Goal: Transaction & Acquisition: Purchase product/service

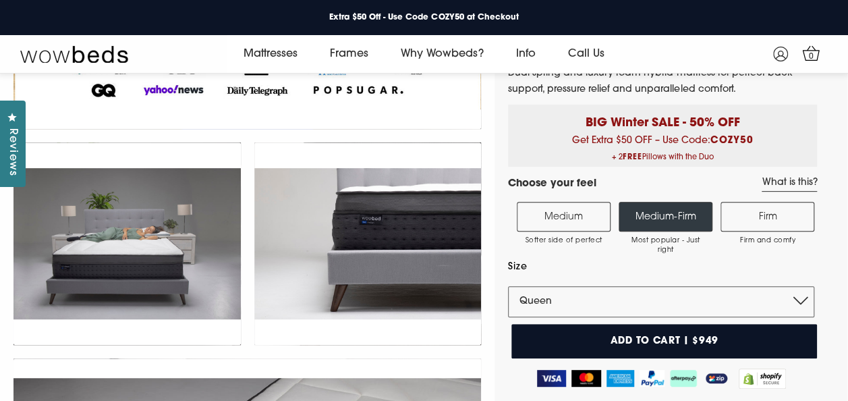
scroll to position [118, 0]
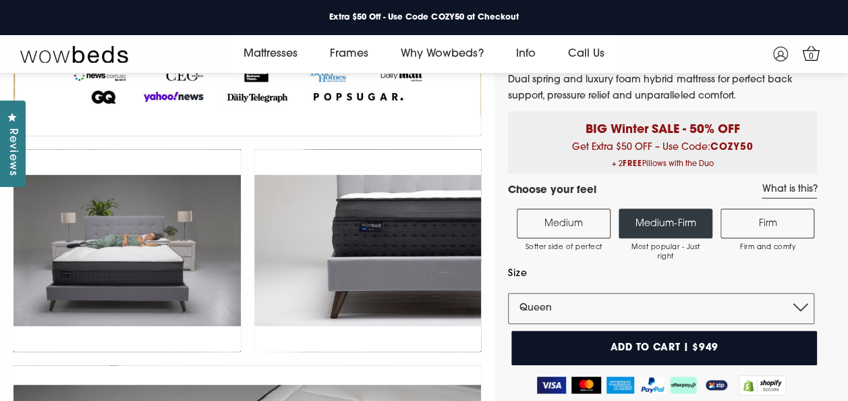
click at [748, 231] on label "Firm Firm and comfy" at bounding box center [768, 224] width 94 height 30
click at [0, 0] on input "Firm Firm and comfy" at bounding box center [0, 0] width 0 height 0
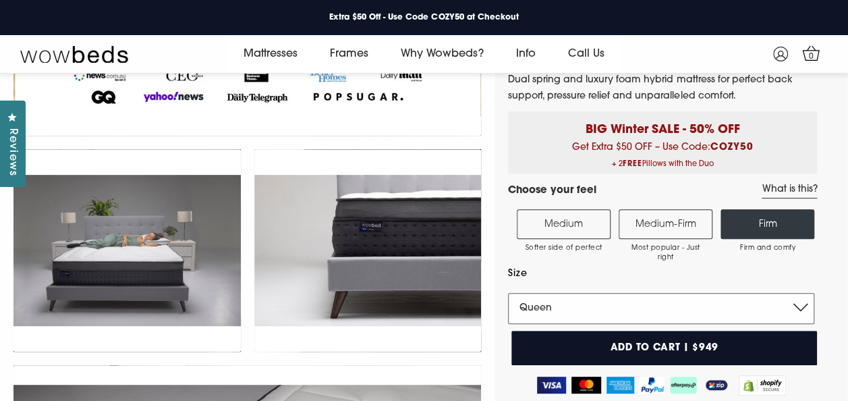
click at [796, 302] on select "Single King Single Double Queen King" at bounding box center [661, 308] width 306 height 31
select select "King"
click at [508, 293] on select "Single King Single Double Queen King" at bounding box center [661, 308] width 306 height 31
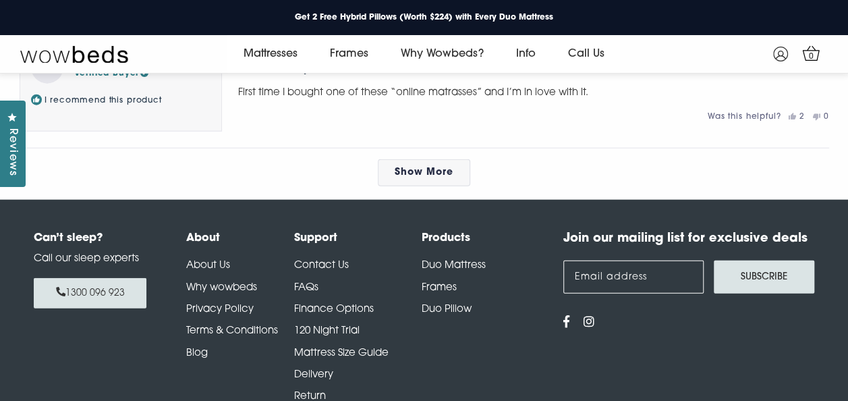
scroll to position [6793, 0]
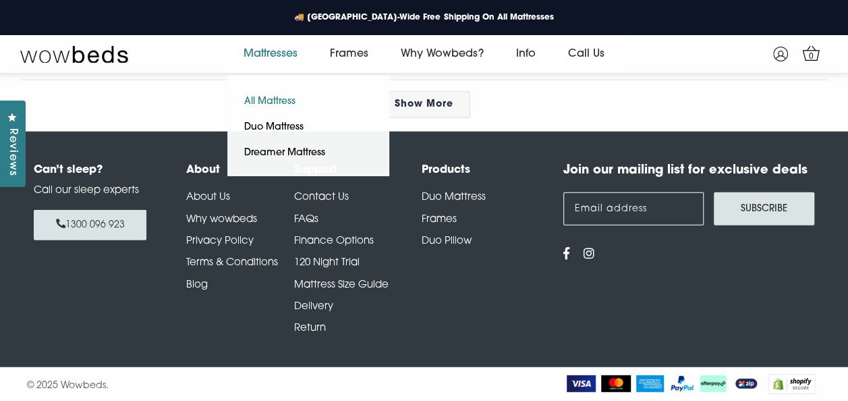
click at [283, 103] on link "All Mattress" at bounding box center [269, 102] width 85 height 26
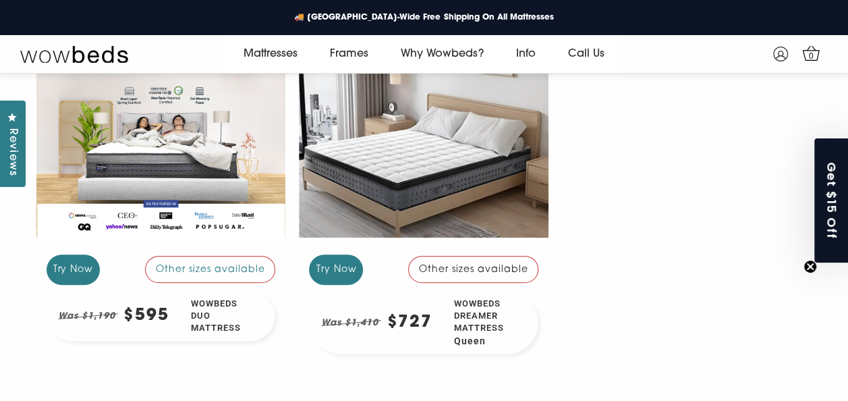
scroll to position [253, 0]
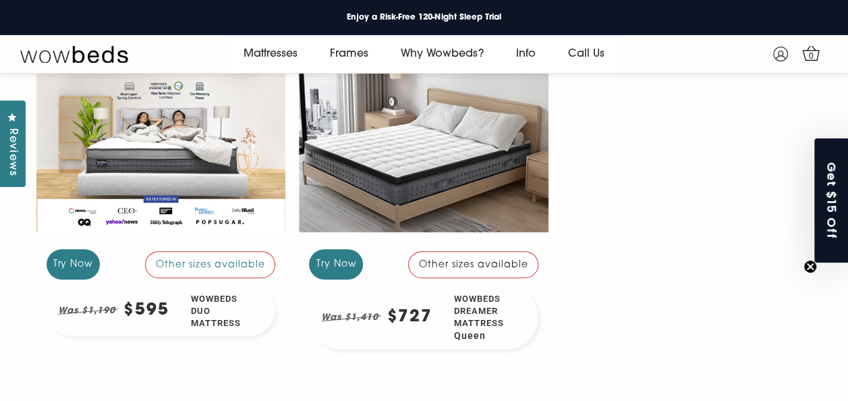
click at [424, 192] on div at bounding box center [424, 148] width 250 height 187
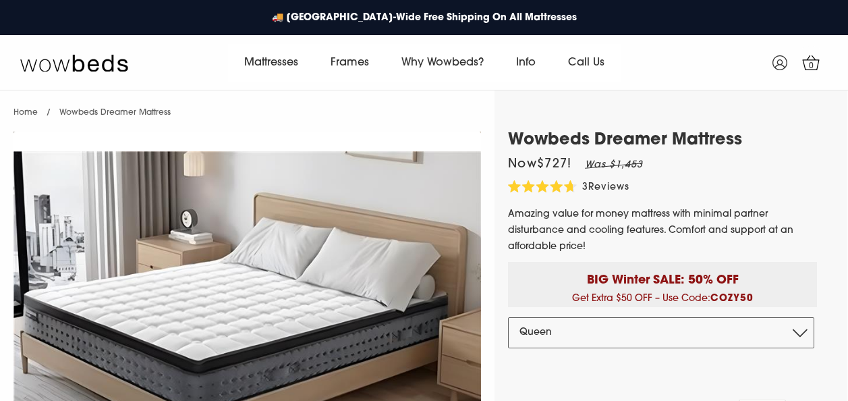
select select "Queen"
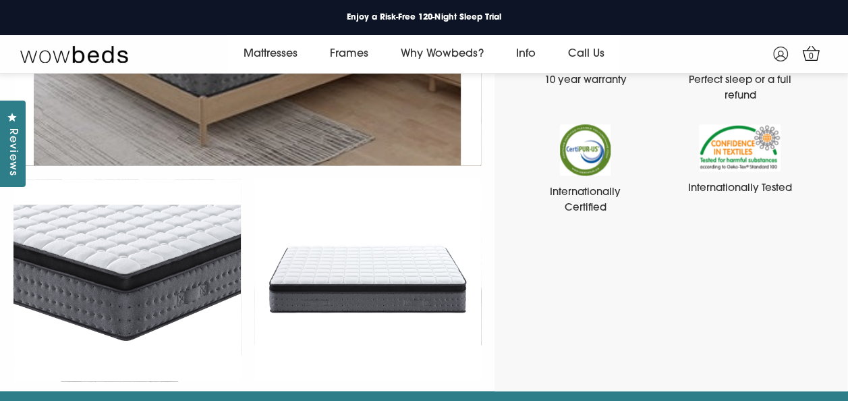
scroll to position [860, 0]
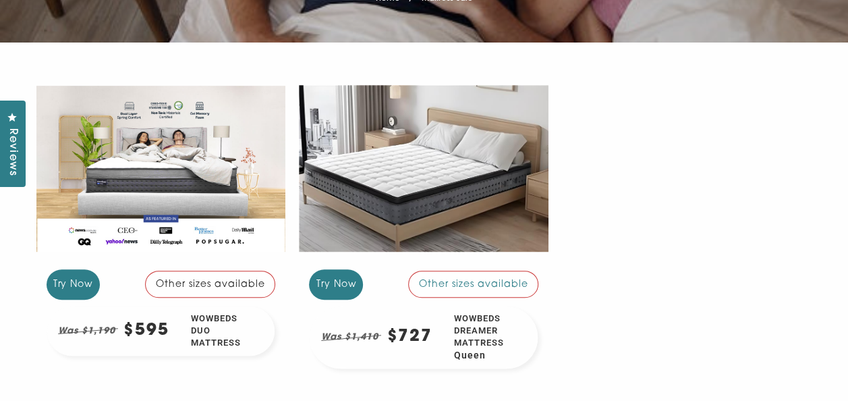
click at [221, 202] on div at bounding box center [161, 168] width 250 height 187
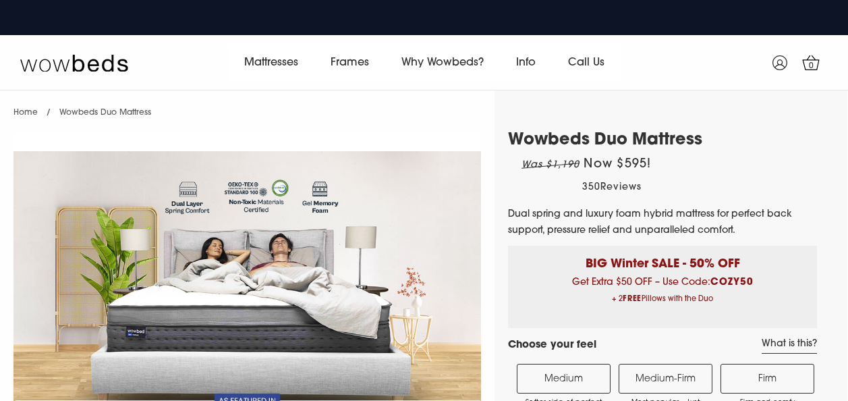
select select "Medium-Firm"
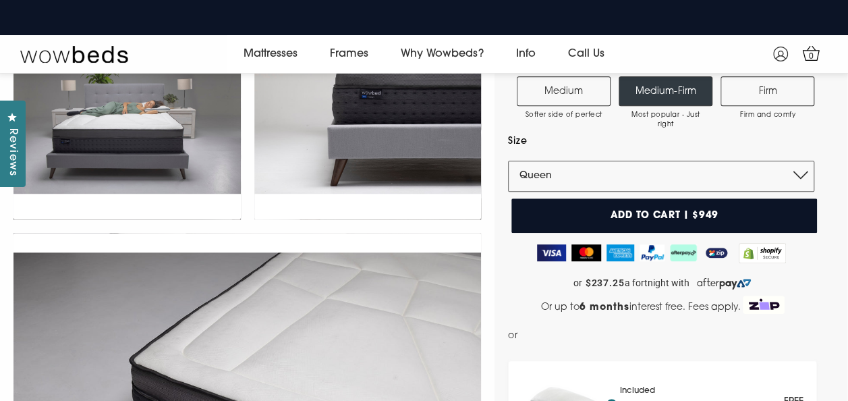
scroll to position [262, 0]
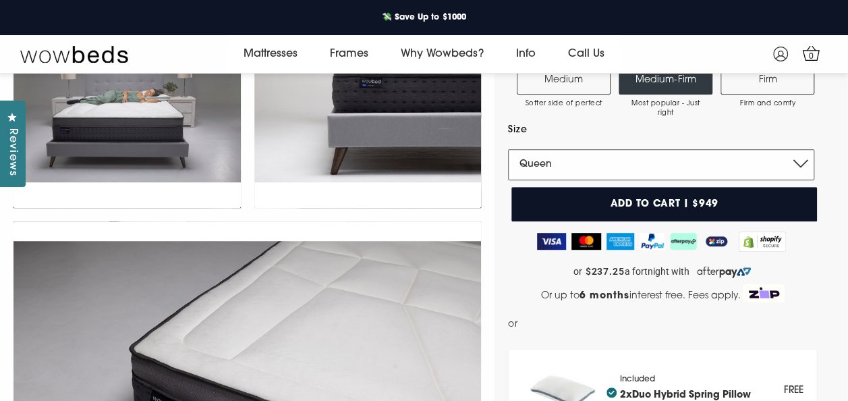
click at [806, 165] on select "Single King Single Double Queen King" at bounding box center [661, 164] width 306 height 31
select select "King"
click at [508, 149] on select "Single King Single Double Queen King" at bounding box center [661, 164] width 306 height 31
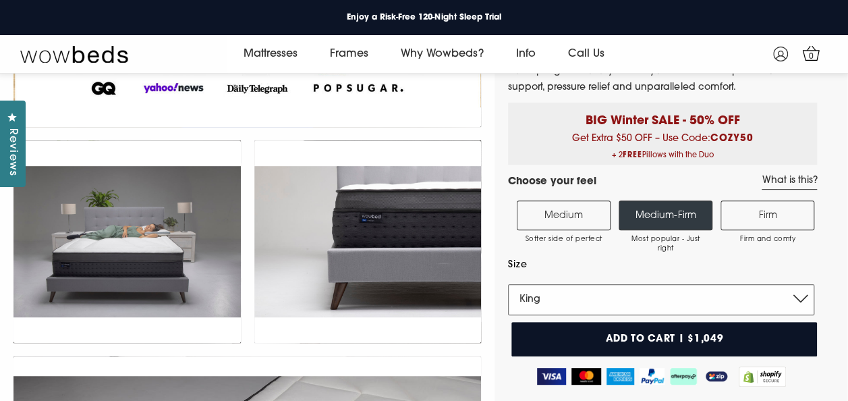
scroll to position [59, 0]
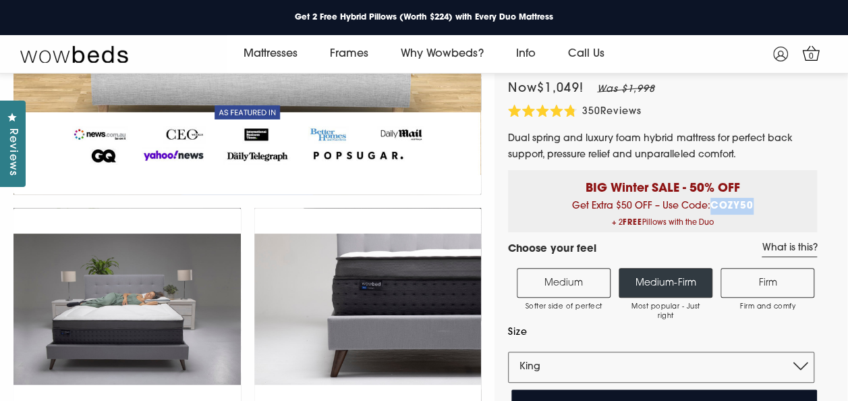
drag, startPoint x: 712, startPoint y: 203, endPoint x: 759, endPoint y: 200, distance: 46.7
click at [759, 200] on div "BIG Winter SALE - 50% OFF Get Extra $50 OFF – Use Code: COZY50 + 2 FREE Pillows…" at bounding box center [662, 201] width 309 height 62
drag, startPoint x: 759, startPoint y: 200, endPoint x: 742, endPoint y: 204, distance: 16.7
copy b "COZY50"
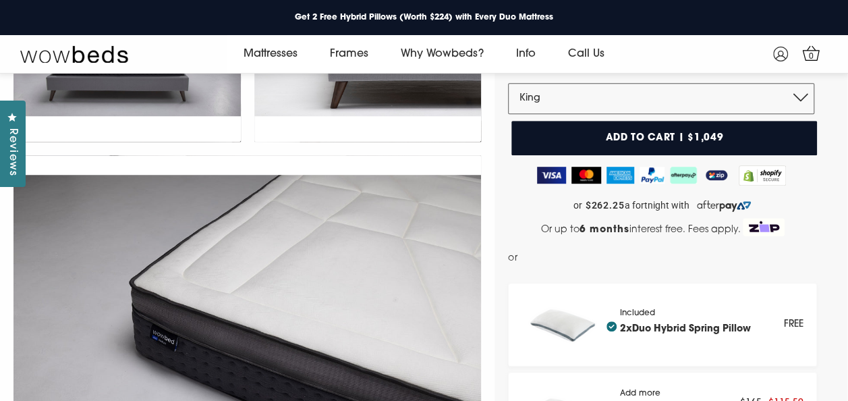
scroll to position [329, 0]
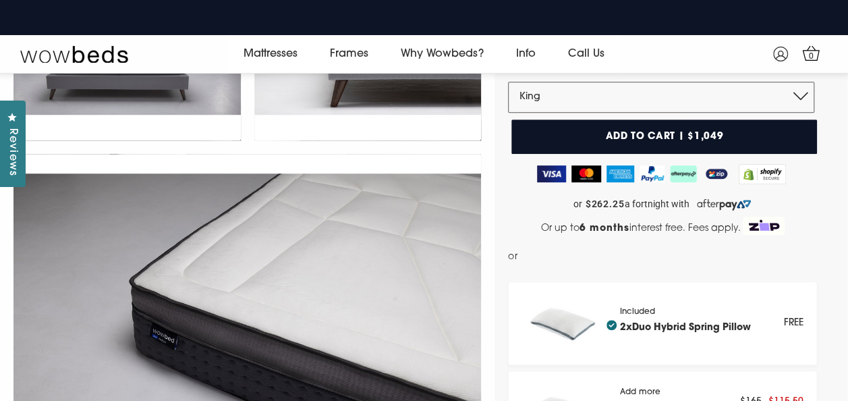
click at [702, 136] on button "Add to cart | $1,049" at bounding box center [665, 136] width 306 height 34
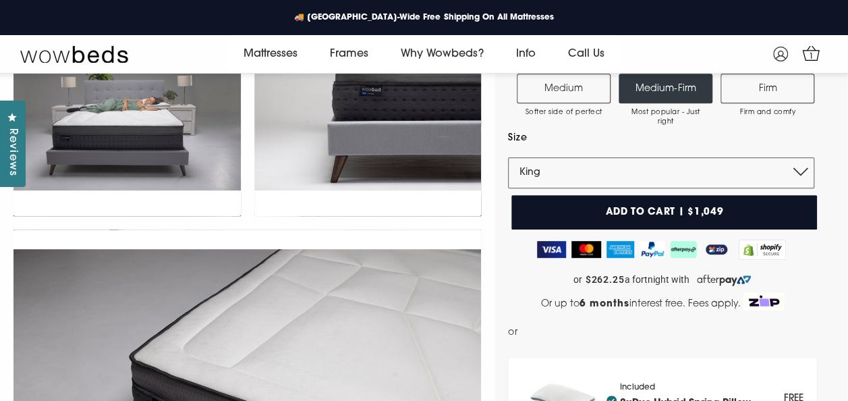
scroll to position [253, 0]
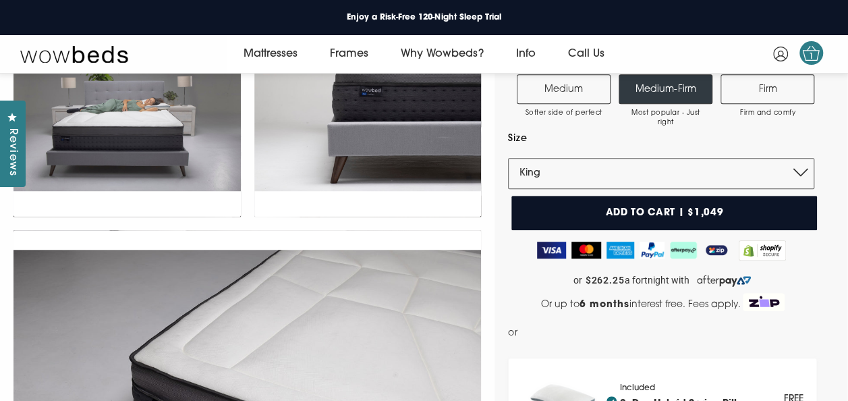
click at [811, 56] on span "1" at bounding box center [810, 56] width 13 height 13
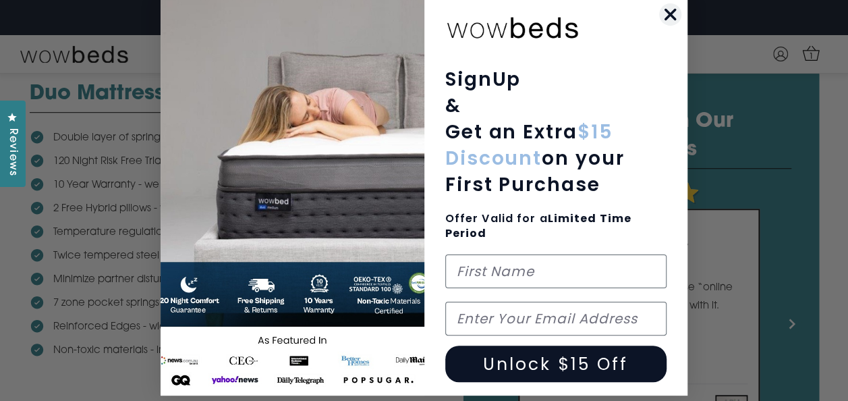
scroll to position [11, 0]
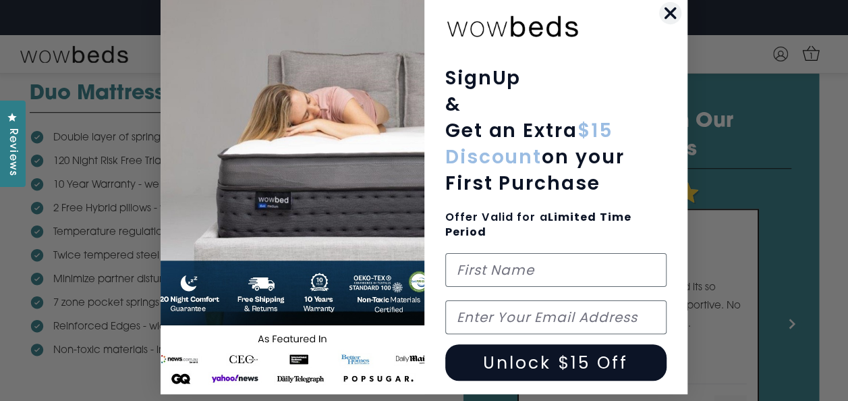
click at [669, 15] on circle "Close dialog" at bounding box center [670, 13] width 22 height 22
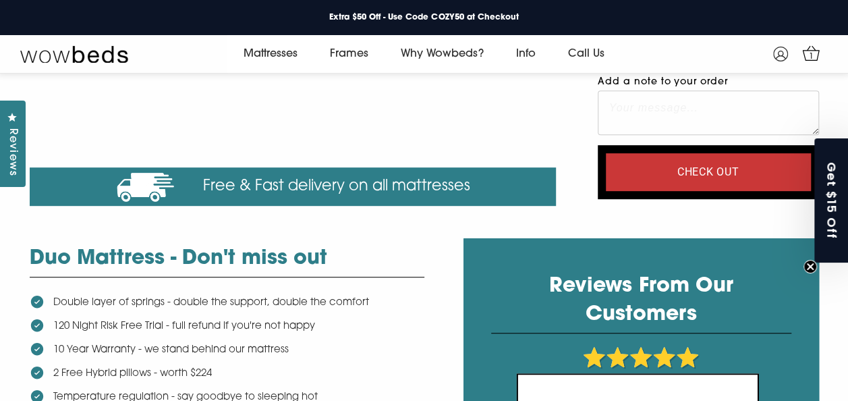
scroll to position [135, 0]
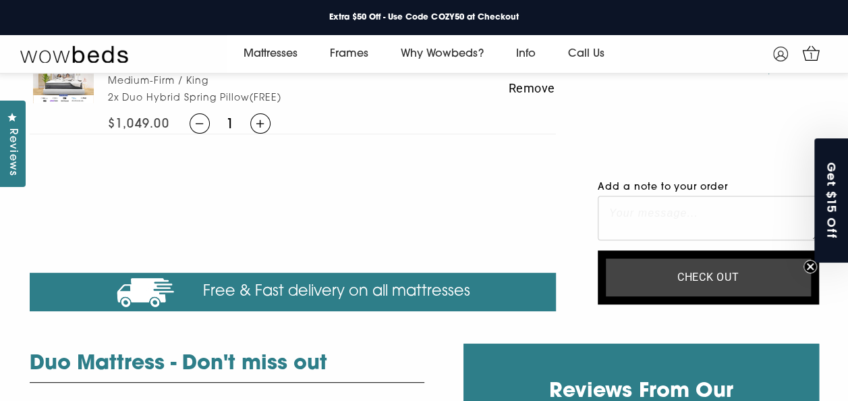
click at [706, 273] on input "Check out" at bounding box center [708, 277] width 205 height 38
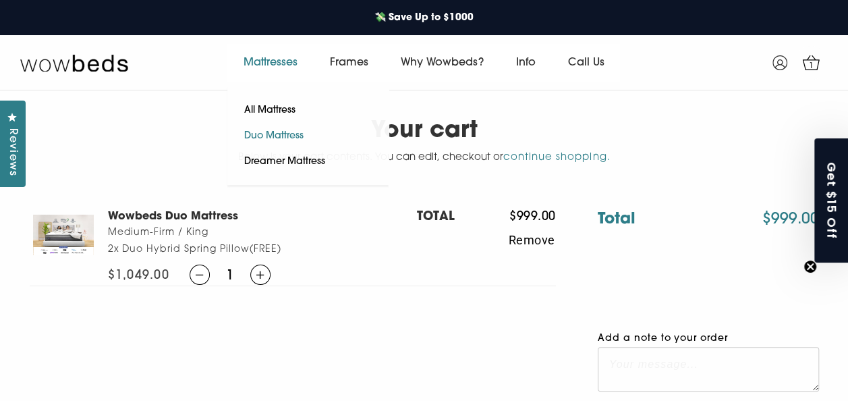
click at [279, 136] on link "Duo Mattress" at bounding box center [273, 137] width 93 height 26
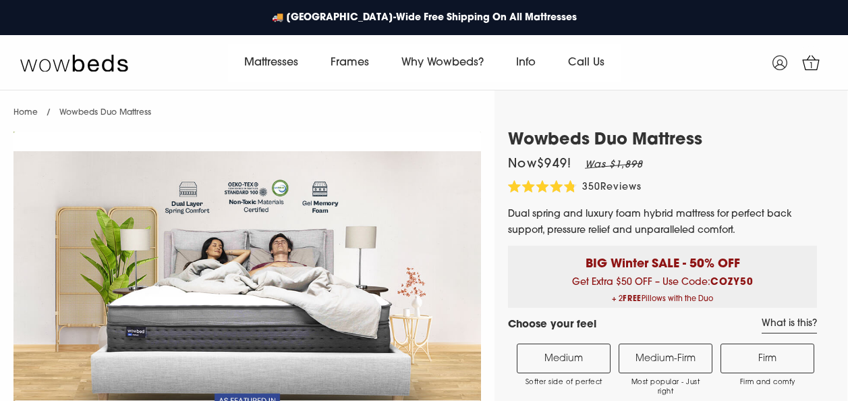
select select "Medium-Firm"
select select "Queen"
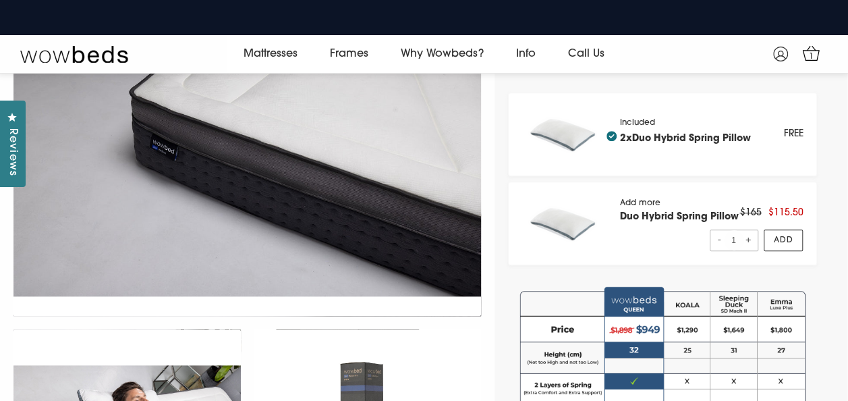
scroll to position [591, 0]
